Goal: Information Seeking & Learning: Learn about a topic

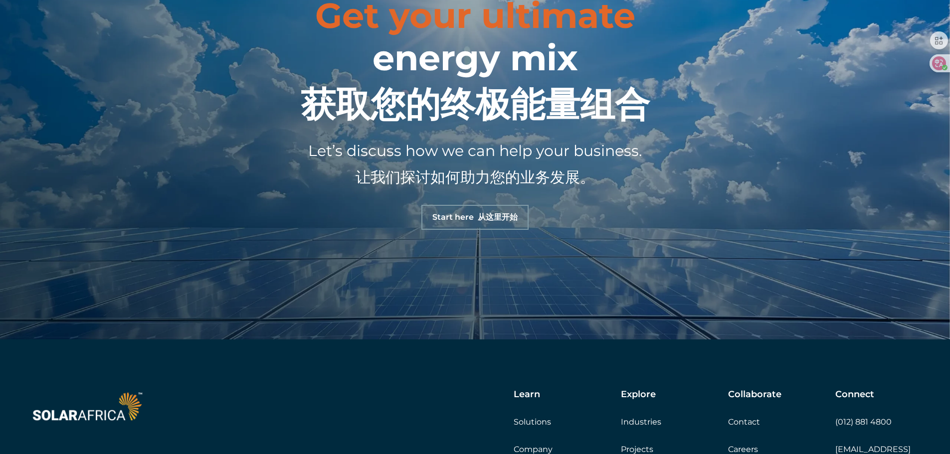
scroll to position [1086, 0]
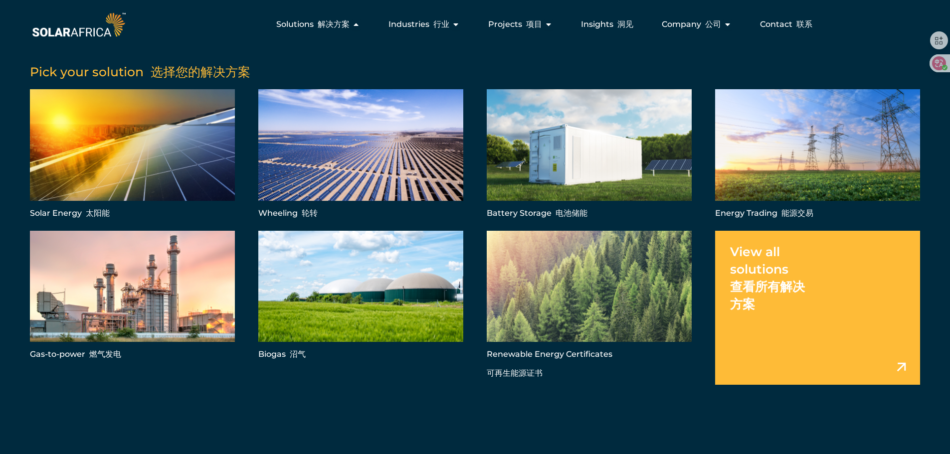
scroll to position [3442, 0]
click at [567, 188] on link "Menu" at bounding box center [589, 154] width 205 height 131
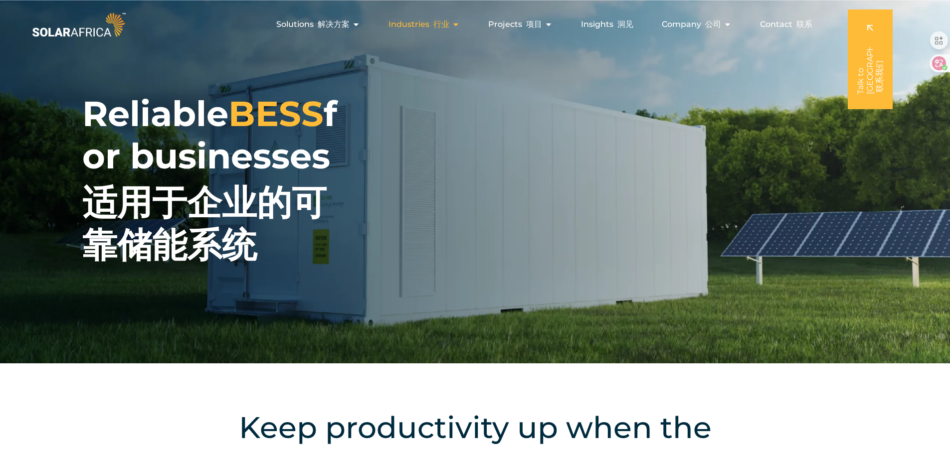
click at [438, 24] on font "行业" at bounding box center [442, 23] width 16 height 9
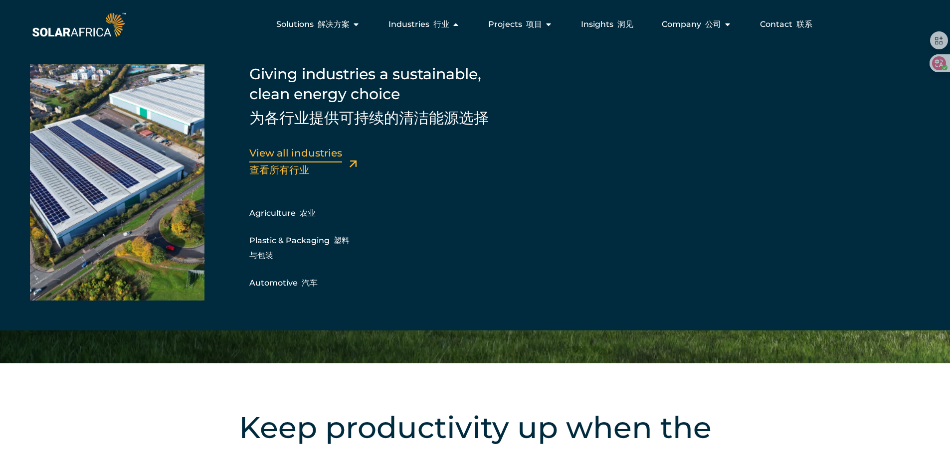
click at [318, 155] on link "View all industries 查看所有行业" at bounding box center [295, 161] width 93 height 28
